Goal: Task Accomplishment & Management: Use online tool/utility

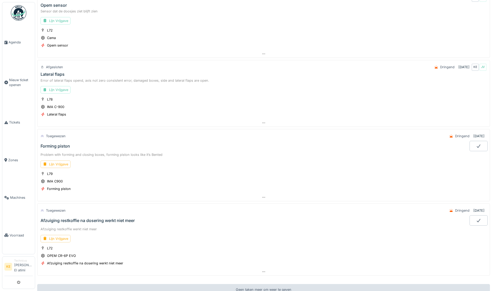
scroll to position [206, 0]
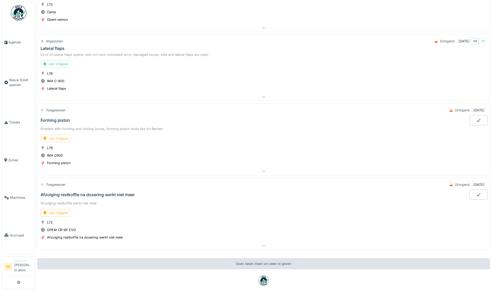
click at [61, 138] on div "Lijn Vrijgave" at bounding box center [56, 137] width 30 height 7
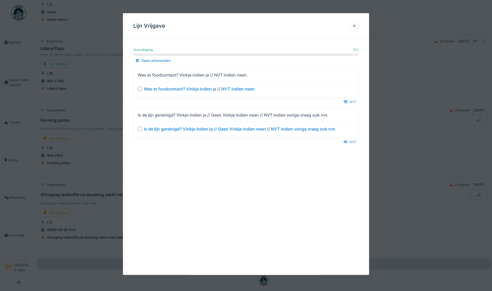
drag, startPoint x: 356, startPoint y: 100, endPoint x: 352, endPoint y: 108, distance: 9.0
click at [356, 101] on div "NVT" at bounding box center [349, 101] width 17 height 7
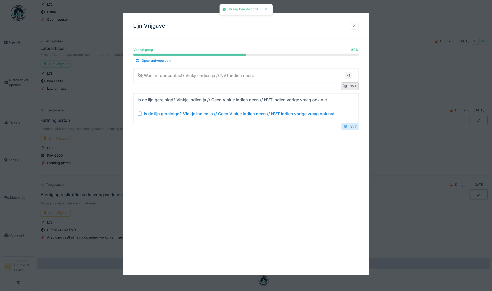
click at [347, 124] on div at bounding box center [345, 126] width 4 height 5
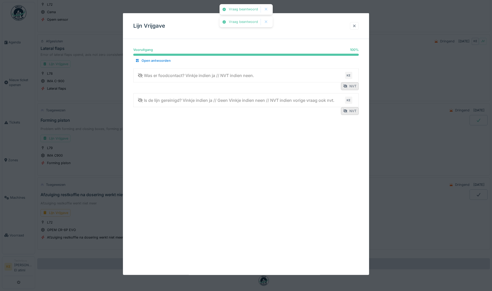
click at [356, 24] on div at bounding box center [354, 25] width 4 height 5
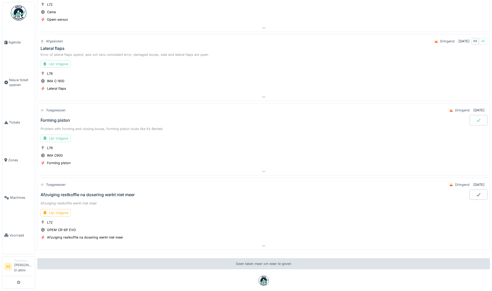
click at [476, 121] on icon at bounding box center [478, 120] width 5 height 4
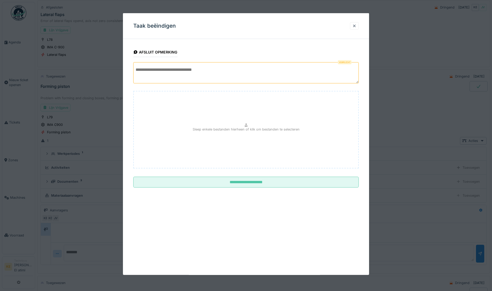
scroll to position [289, 0]
click at [217, 69] on textarea at bounding box center [245, 72] width 225 height 21
type textarea "*"
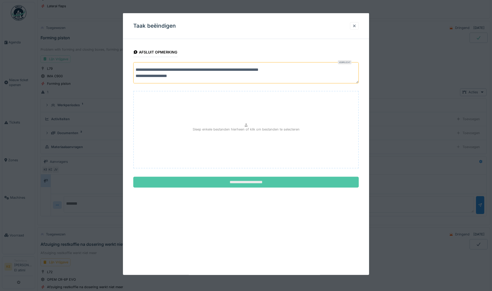
type textarea "**********"
click at [284, 184] on input "**********" at bounding box center [245, 182] width 225 height 11
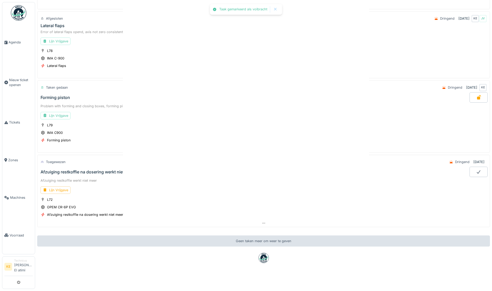
scroll to position [233, 0]
click at [57, 187] on div "Lijn Vrijgave" at bounding box center [56, 189] width 30 height 7
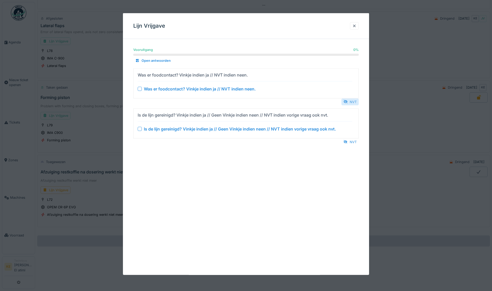
click at [352, 100] on div "NVT" at bounding box center [349, 101] width 17 height 7
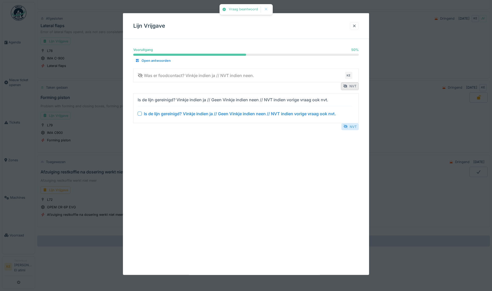
click at [354, 127] on div "NVT" at bounding box center [349, 126] width 17 height 7
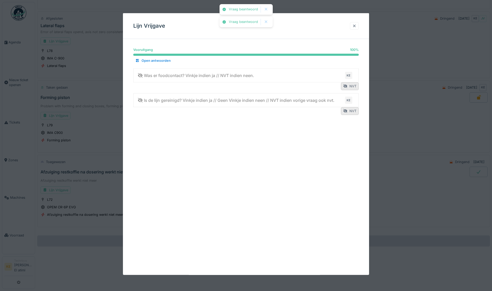
click at [355, 25] on div at bounding box center [354, 25] width 4 height 5
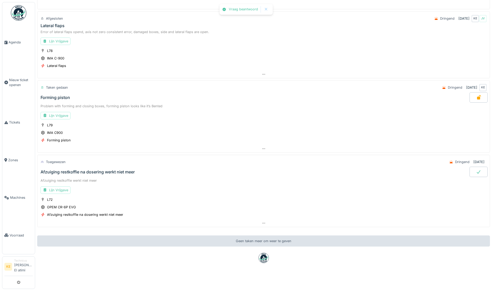
click at [469, 168] on div at bounding box center [478, 171] width 18 height 10
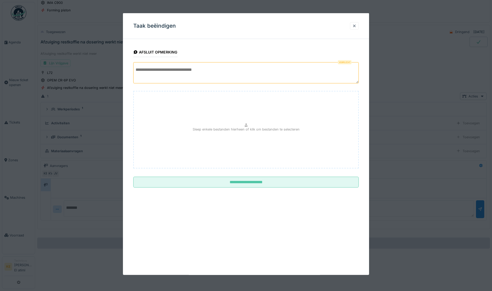
scroll to position [362, 0]
click at [226, 65] on textarea at bounding box center [245, 72] width 225 height 21
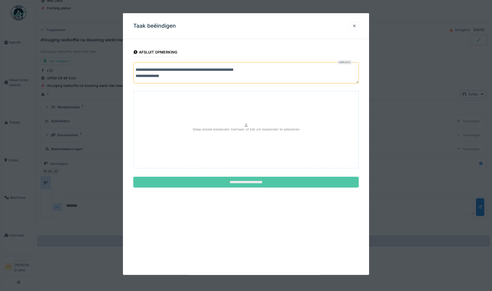
type textarea "**********"
click at [263, 185] on input "**********" at bounding box center [245, 182] width 225 height 11
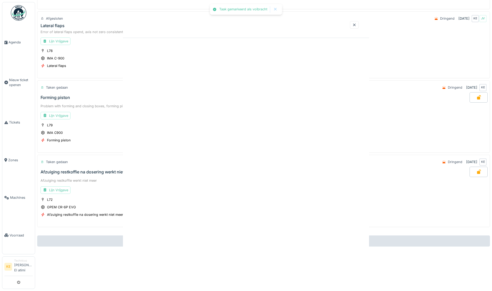
scroll to position [4, 0]
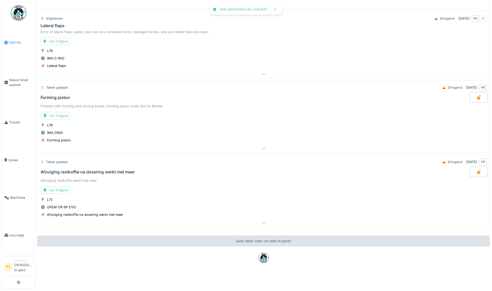
click at [15, 25] on link "Agenda" at bounding box center [18, 41] width 33 height 37
